Goal: Find specific page/section: Find specific page/section

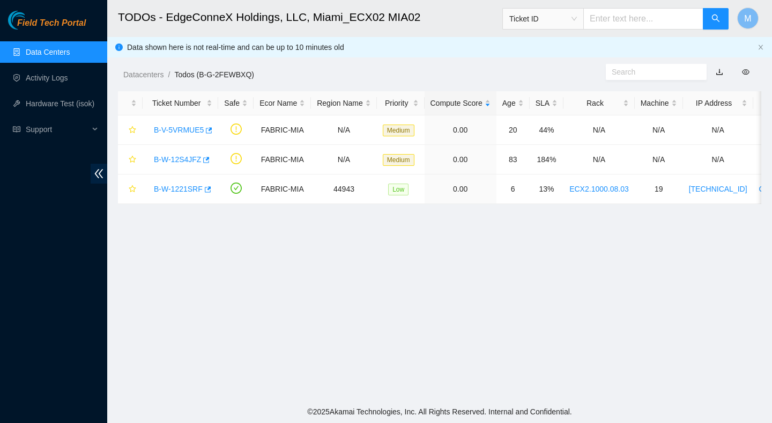
scroll to position [211, 0]
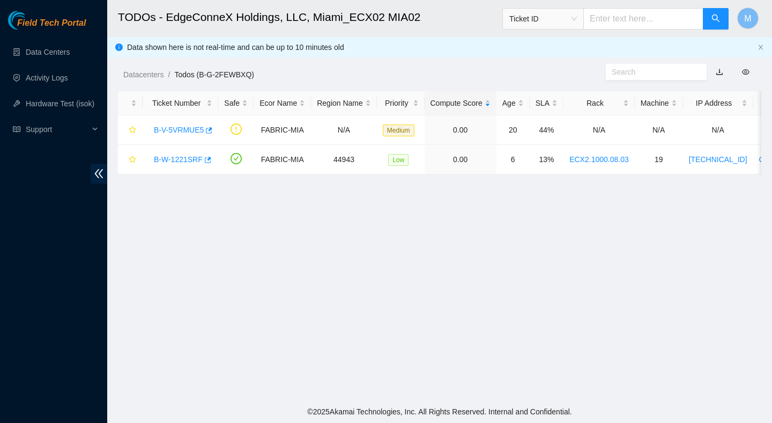
click at [533, 256] on main "TODOs - EdgeConneX Holdings, LLC, Miami_ECX02 MIA02 Ticket ID M Data shown here…" at bounding box center [439, 200] width 665 height 400
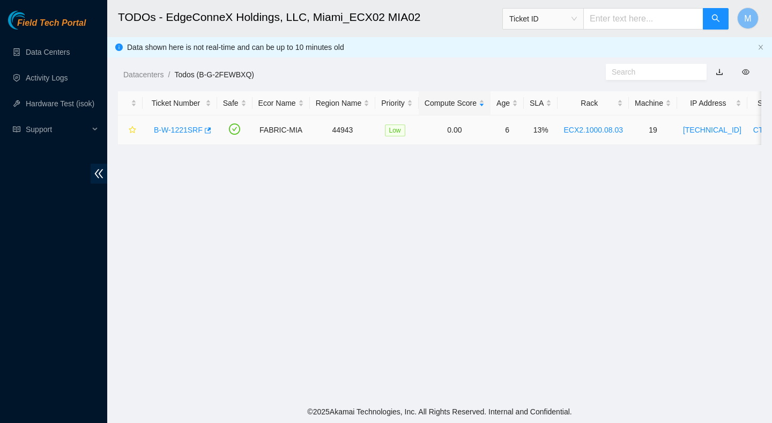
click at [185, 130] on link "B-W-1221SRF" at bounding box center [178, 130] width 49 height 9
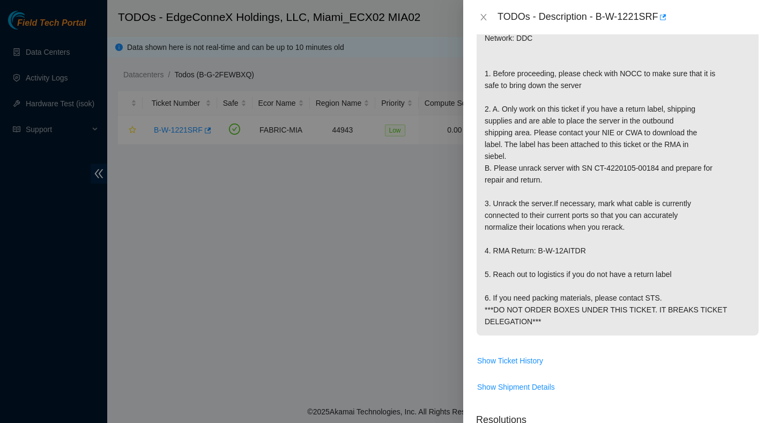
scroll to position [222, 0]
click at [483, 18] on icon "close" at bounding box center [484, 17] width 9 height 9
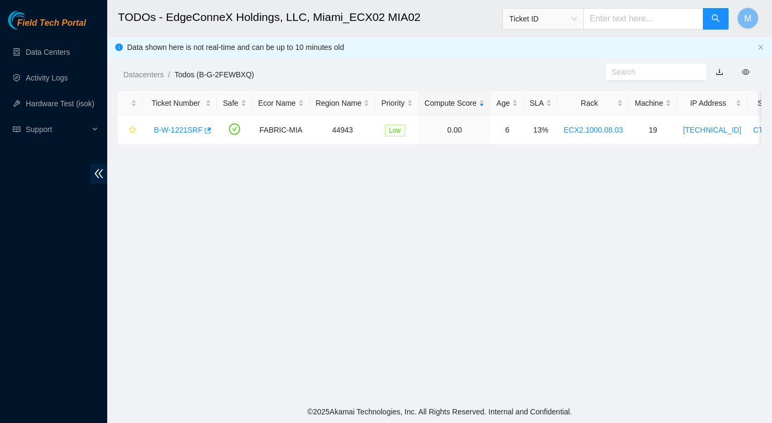
scroll to position [233, 0]
click at [436, 254] on main "TODOs - EdgeConneX Holdings, LLC, [GEOGRAPHIC_DATA] MIA02 Ticket ID M Data show…" at bounding box center [439, 200] width 665 height 400
click at [375, 227] on main "TODOs - EdgeConneX Holdings, LLC, [GEOGRAPHIC_DATA] MIA02 Ticket ID M Data show…" at bounding box center [439, 200] width 665 height 400
